Goal: Task Accomplishment & Management: Use online tool/utility

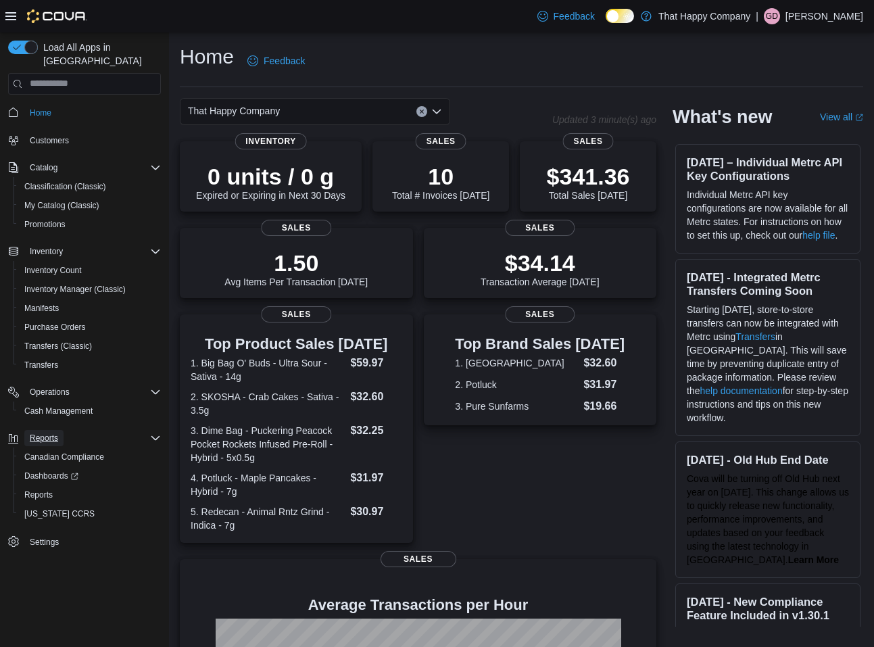
click at [46, 433] on span "Reports" at bounding box center [44, 438] width 28 height 11
click at [49, 490] on span "Reports" at bounding box center [38, 495] width 28 height 11
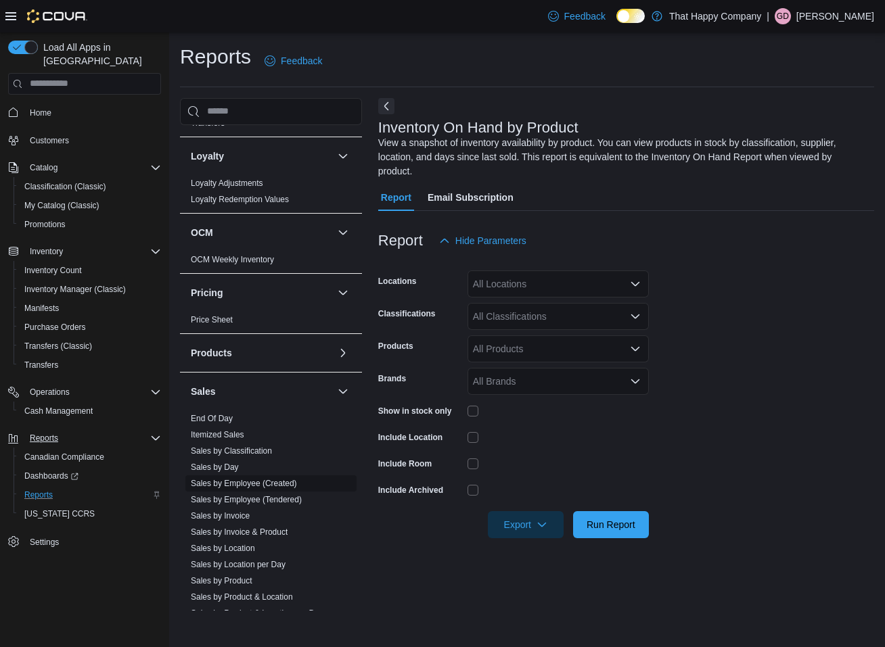
scroll to position [721, 0]
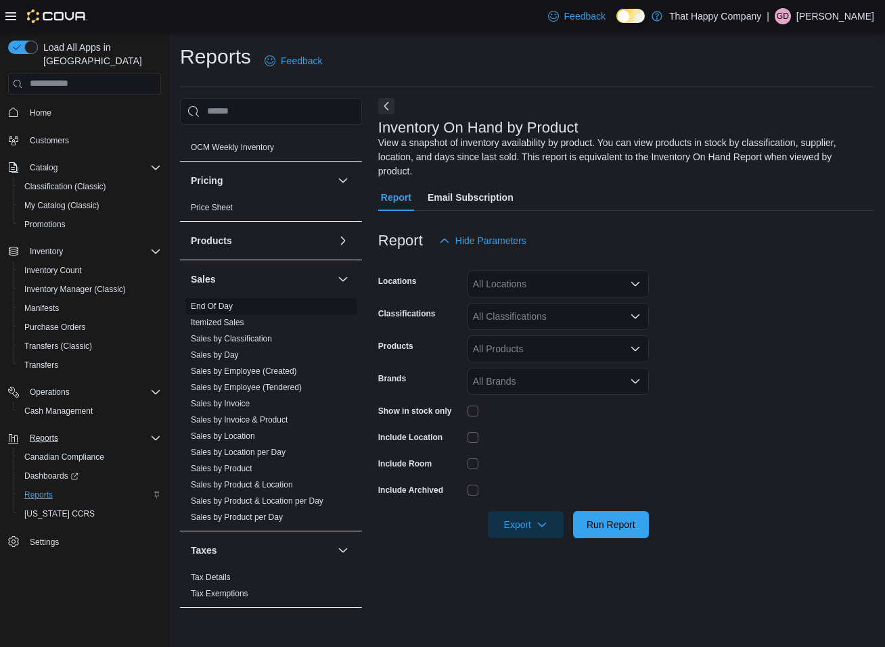
click at [212, 302] on link "End Of Day" at bounding box center [212, 306] width 42 height 9
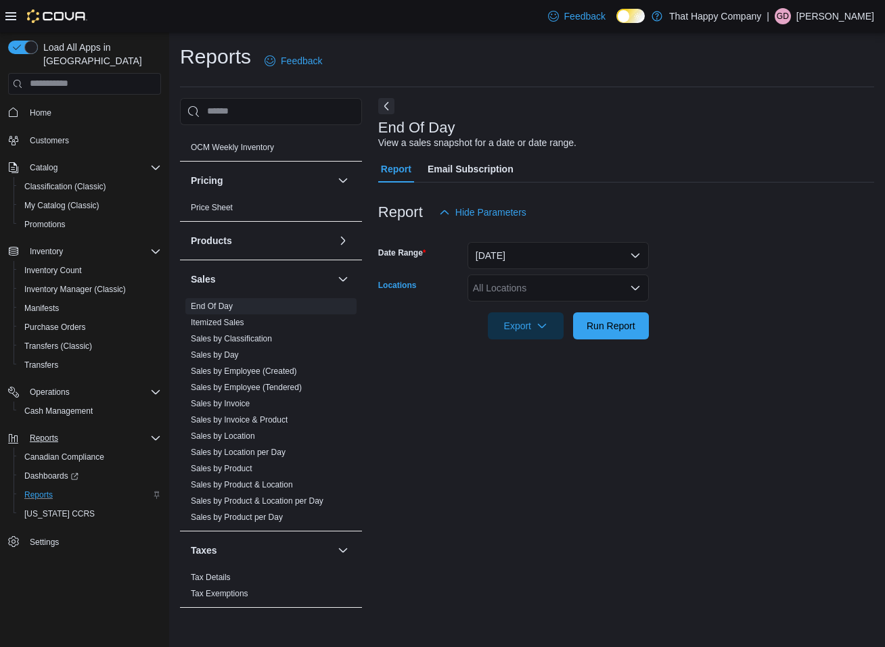
click at [633, 289] on icon "Open list of options" at bounding box center [635, 288] width 11 height 11
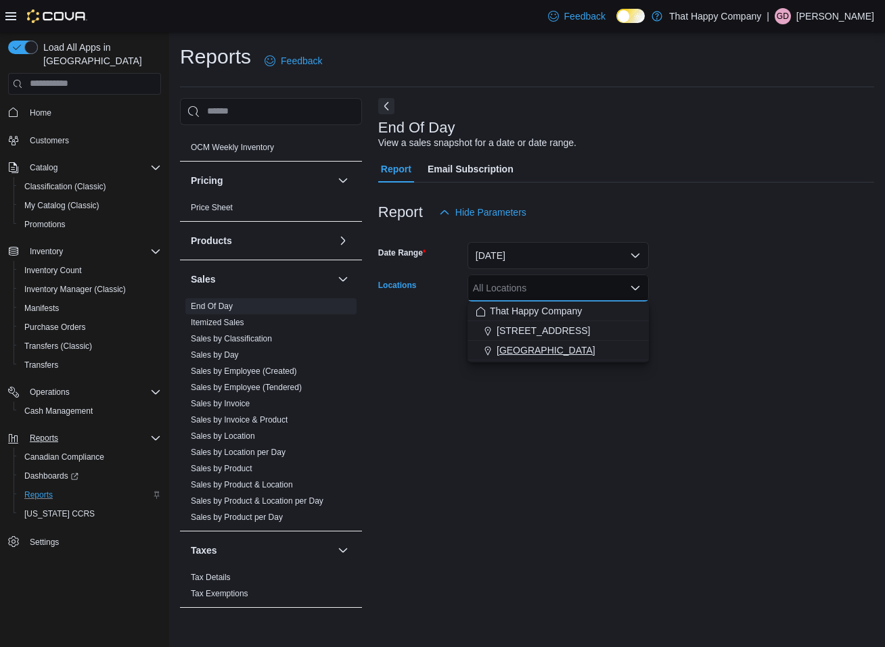
click at [556, 348] on span "[GEOGRAPHIC_DATA]" at bounding box center [545, 351] width 99 height 14
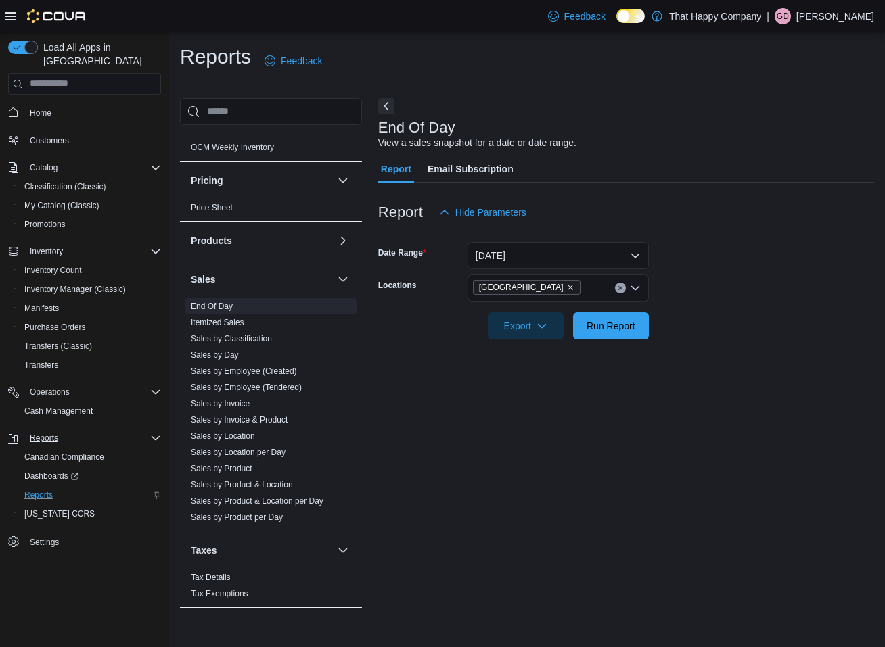
drag, startPoint x: 649, startPoint y: 432, endPoint x: 628, endPoint y: 414, distance: 27.8
click at [649, 431] on div "End Of Day View a sales snapshot for a date or date range. Report Email Subscri…" at bounding box center [626, 354] width 496 height 513
click at [543, 324] on icon "button" at bounding box center [541, 325] width 11 height 11
click at [519, 377] on span "Export to Pdf" at bounding box center [527, 380] width 61 height 11
